Goal: Task Accomplishment & Management: Use online tool/utility

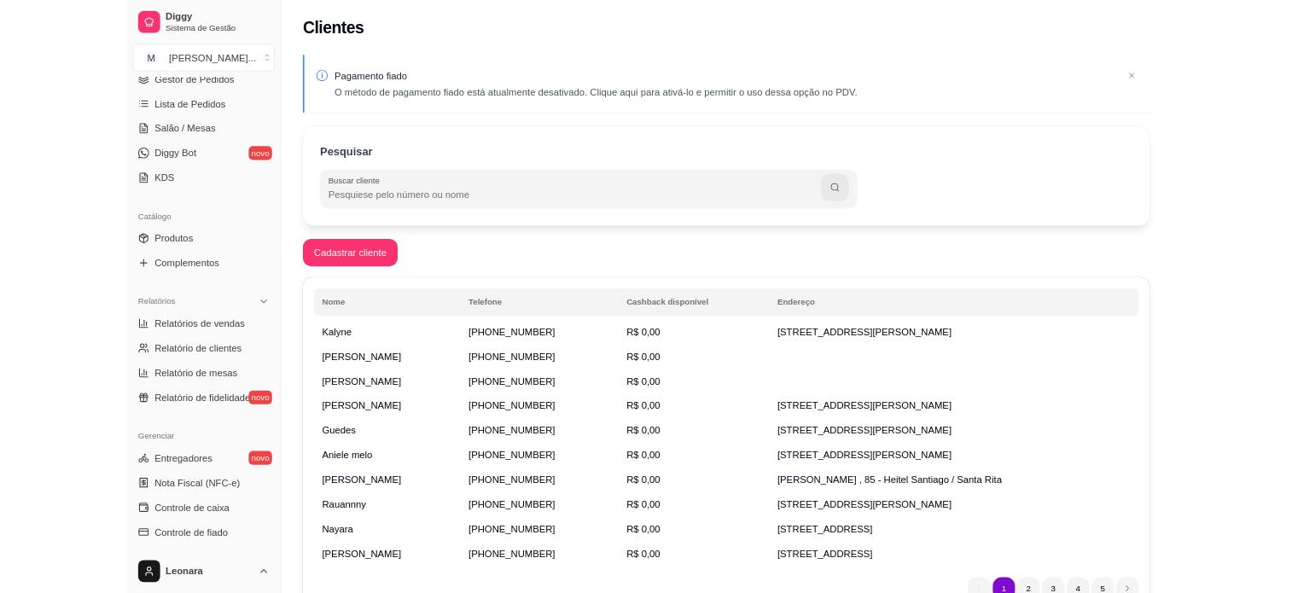
scroll to position [279, 0]
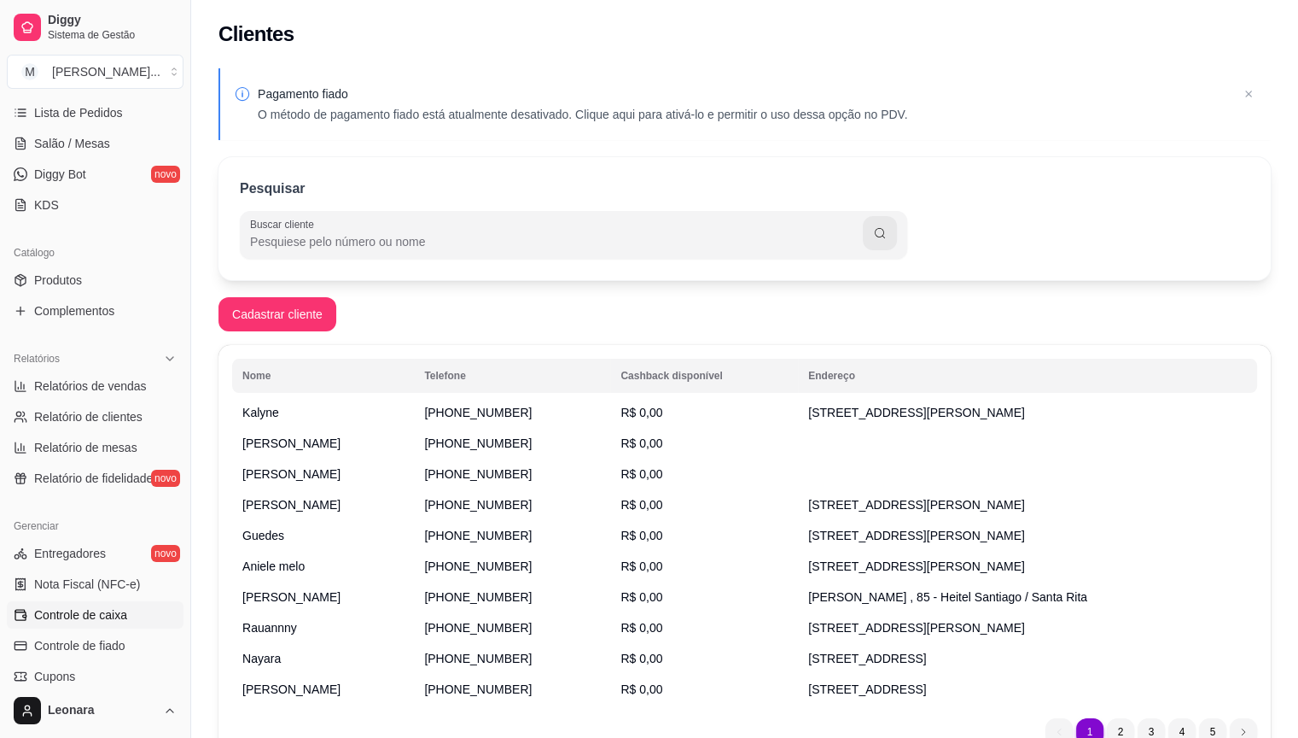
click at [103, 619] on span "Controle de caixa" at bounding box center [80, 614] width 93 height 17
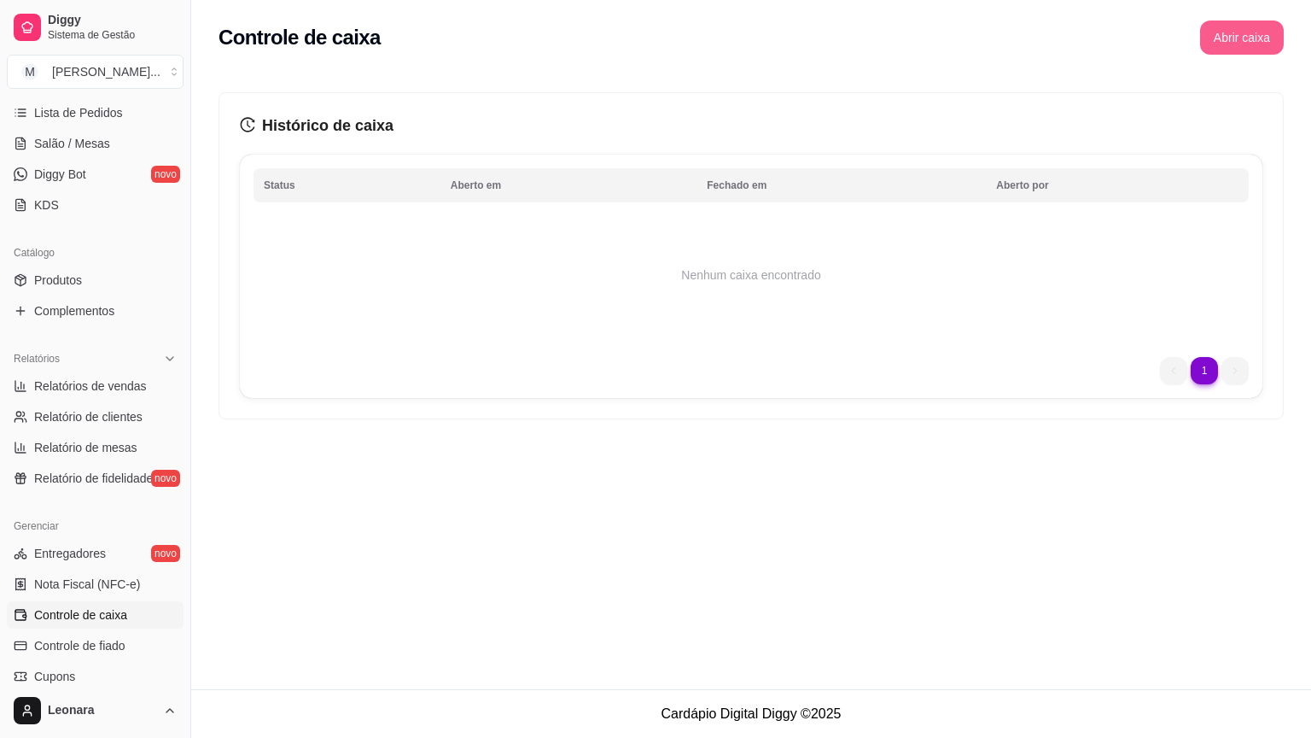
click at [1217, 48] on button "Abrir caixa" at bounding box center [1242, 37] width 84 height 34
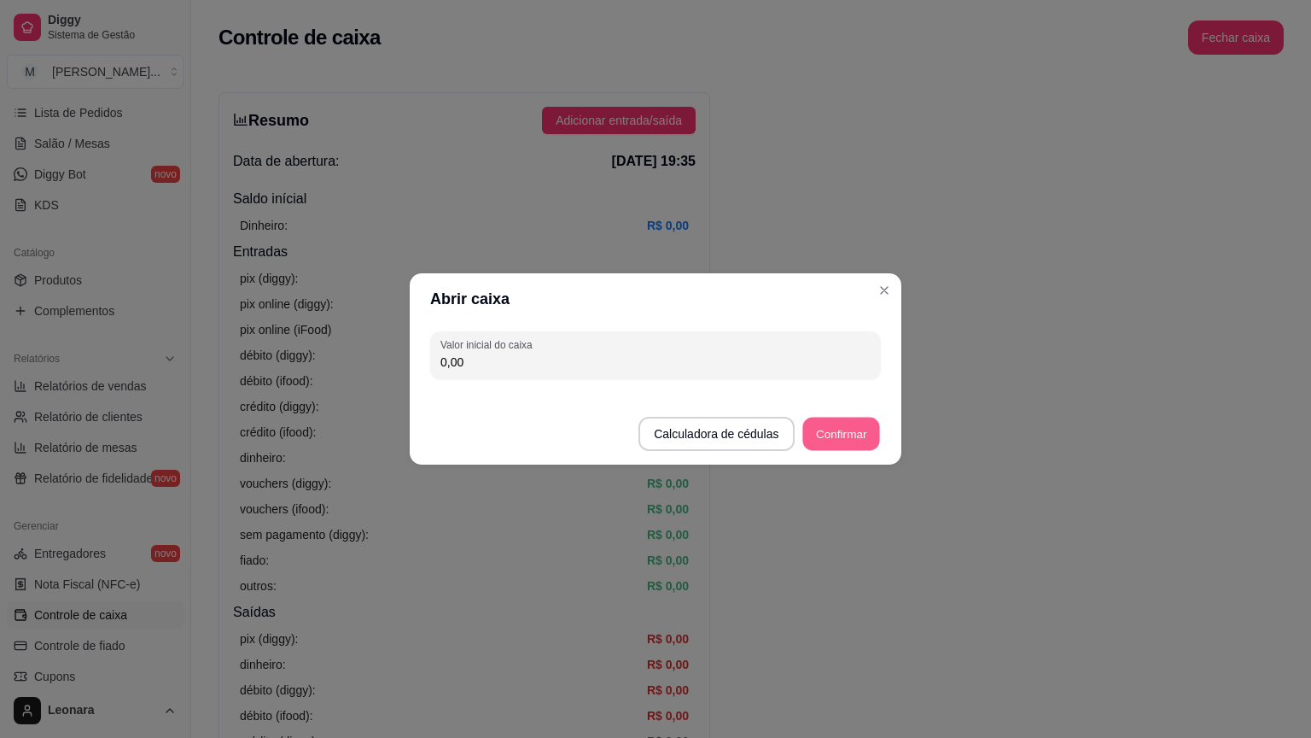
click at [861, 423] on button "Confirmar" at bounding box center [841, 433] width 78 height 33
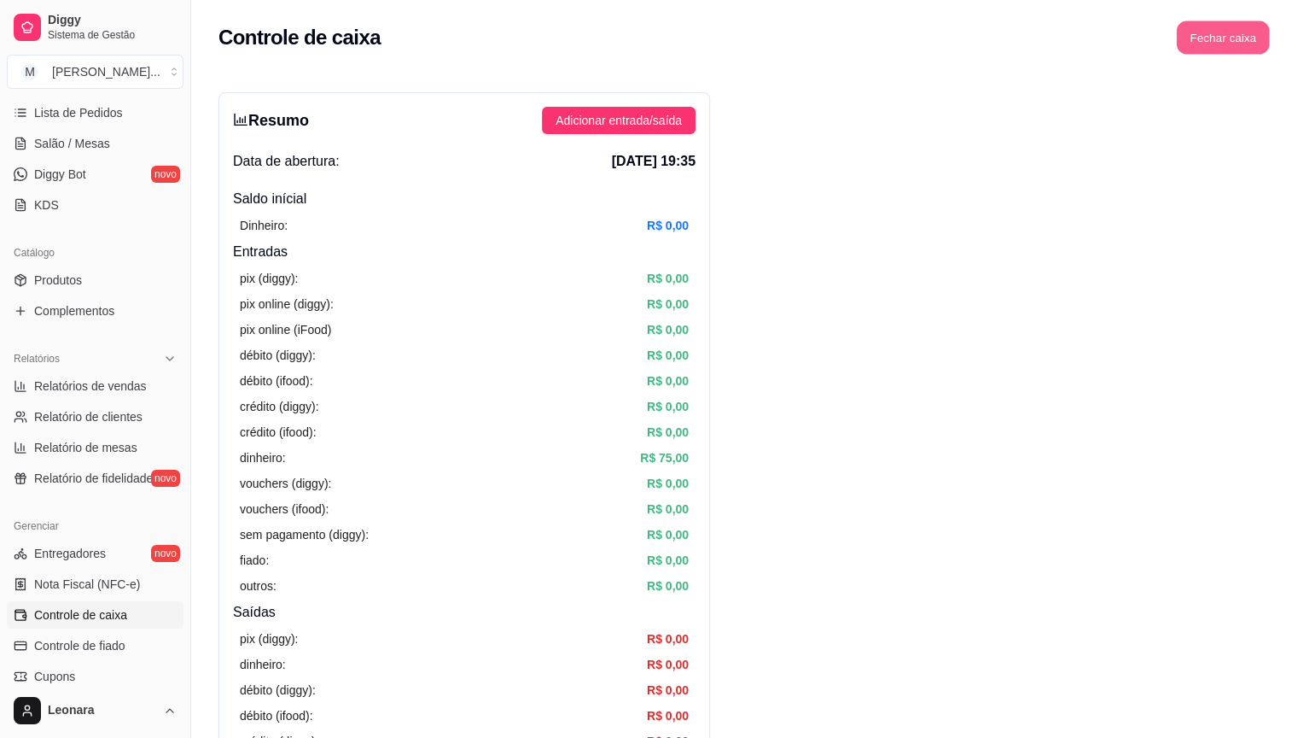
click at [1254, 35] on button "Fechar caixa" at bounding box center [1223, 37] width 93 height 33
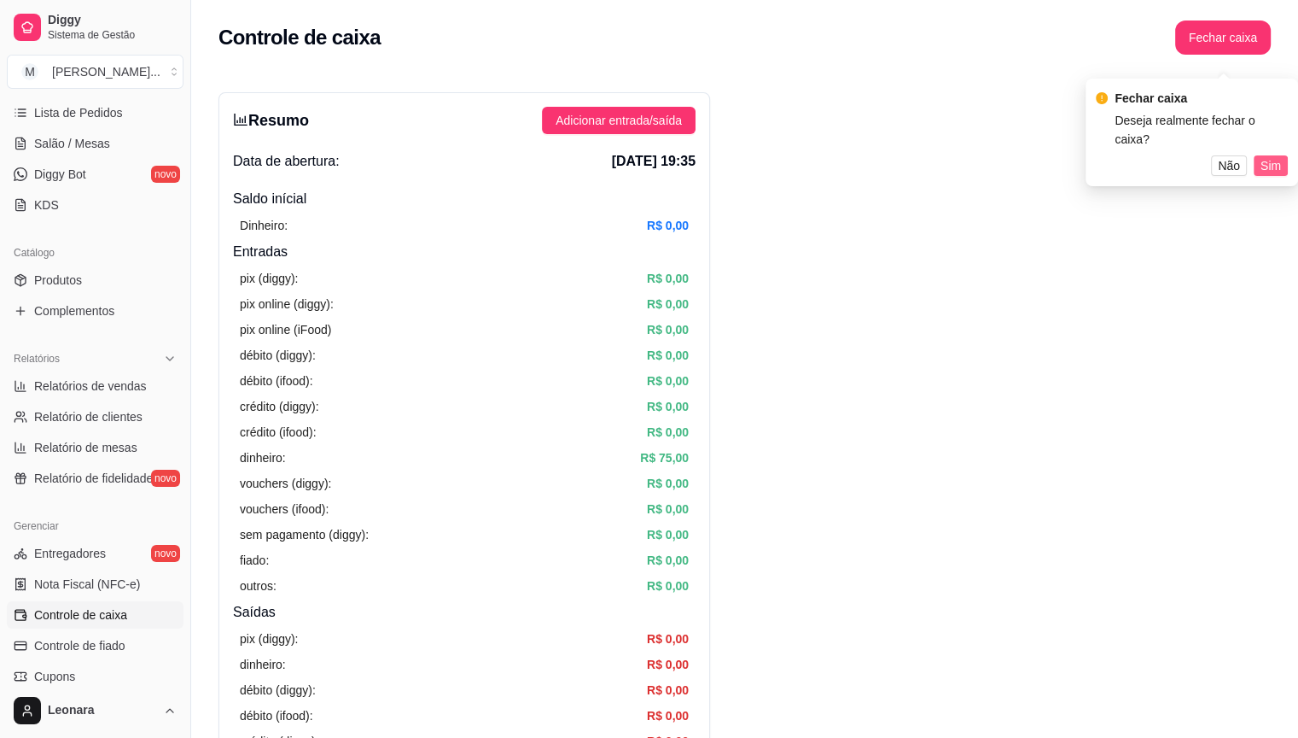
click at [1274, 156] on span "Sim" at bounding box center [1271, 165] width 20 height 19
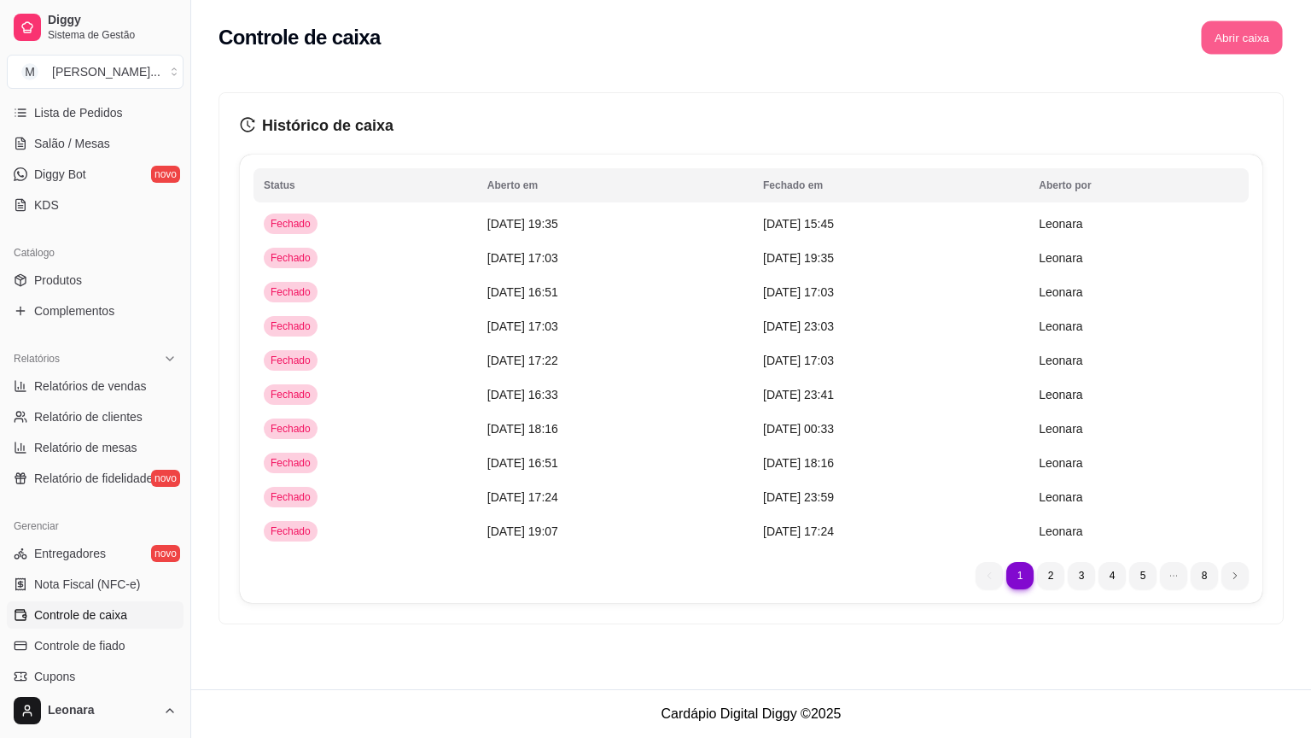
click at [1223, 53] on button "Abrir caixa" at bounding box center [1241, 37] width 81 height 33
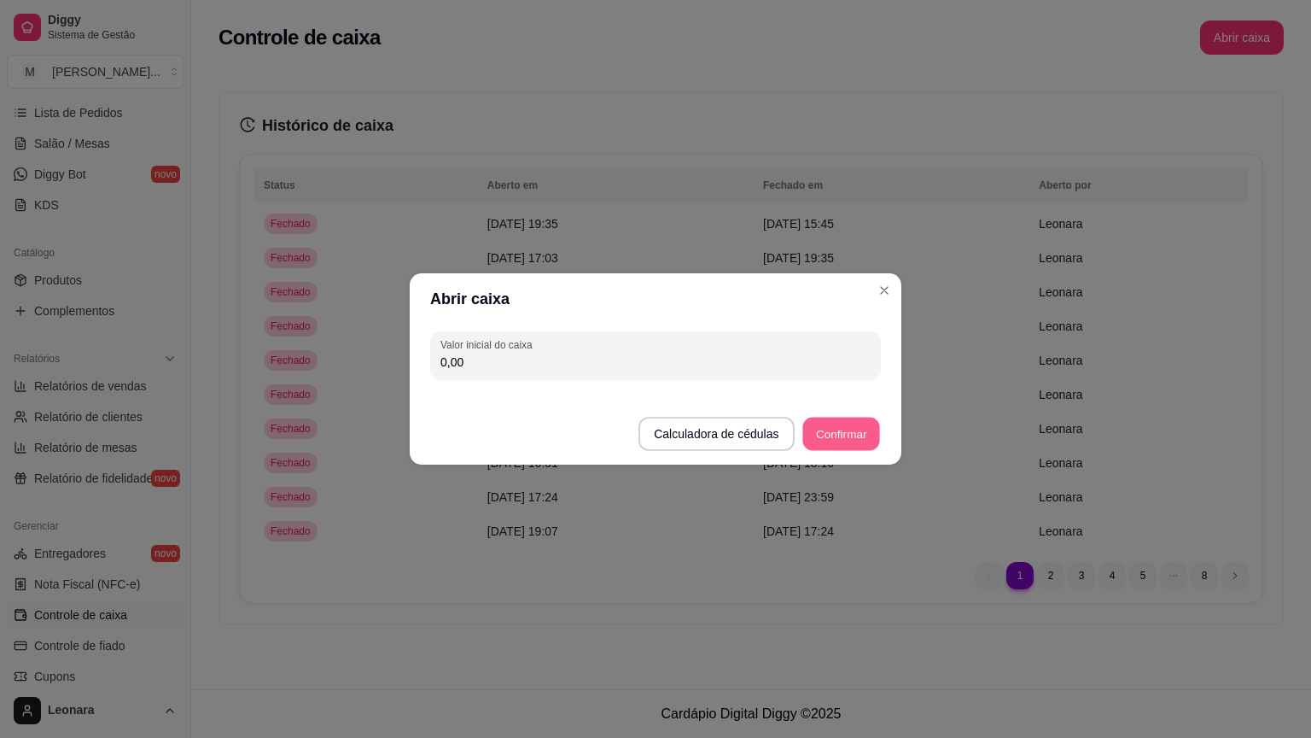
click at [827, 434] on button "Confirmar" at bounding box center [841, 433] width 78 height 33
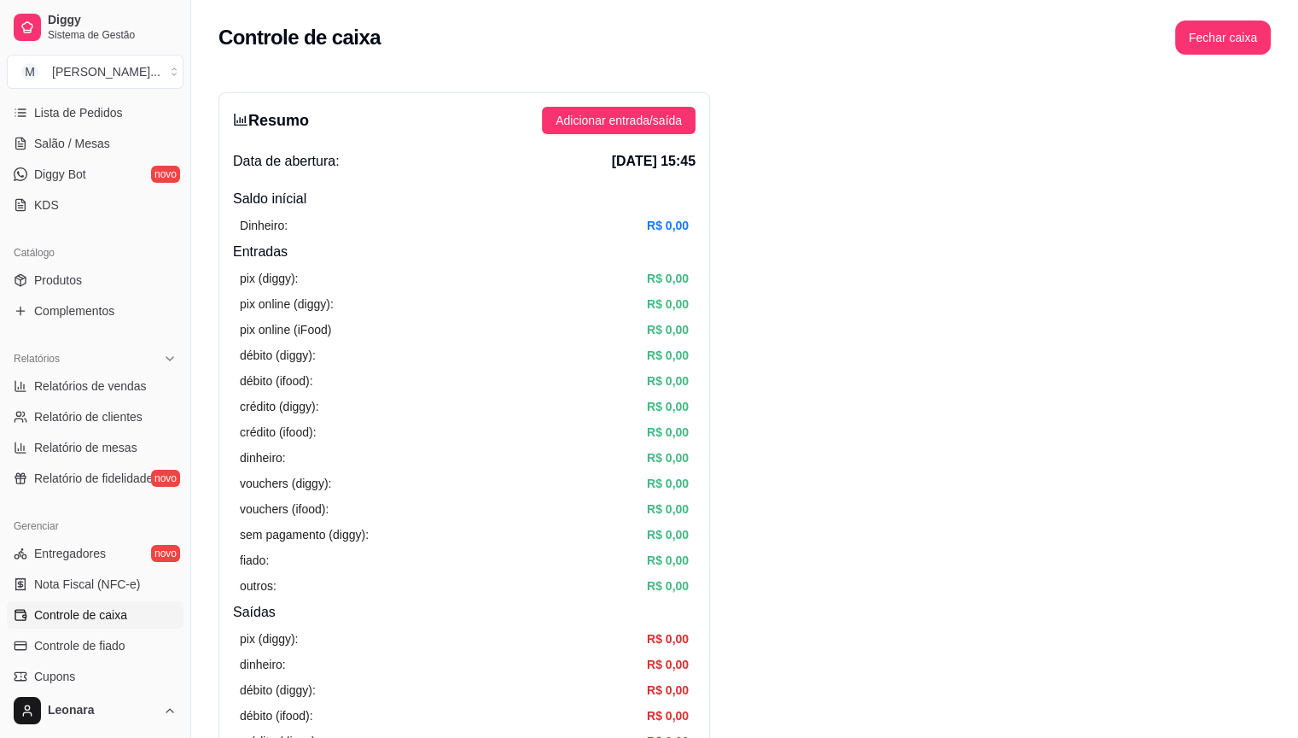
drag, startPoint x: 827, startPoint y: 434, endPoint x: 808, endPoint y: 376, distance: 61.0
drag, startPoint x: 808, startPoint y: 376, endPoint x: 832, endPoint y: 38, distance: 338.1
click at [832, 38] on div "Controle de caixa Fechar caixa" at bounding box center [745, 37] width 1053 height 34
